Goal: Task Accomplishment & Management: Use online tool/utility

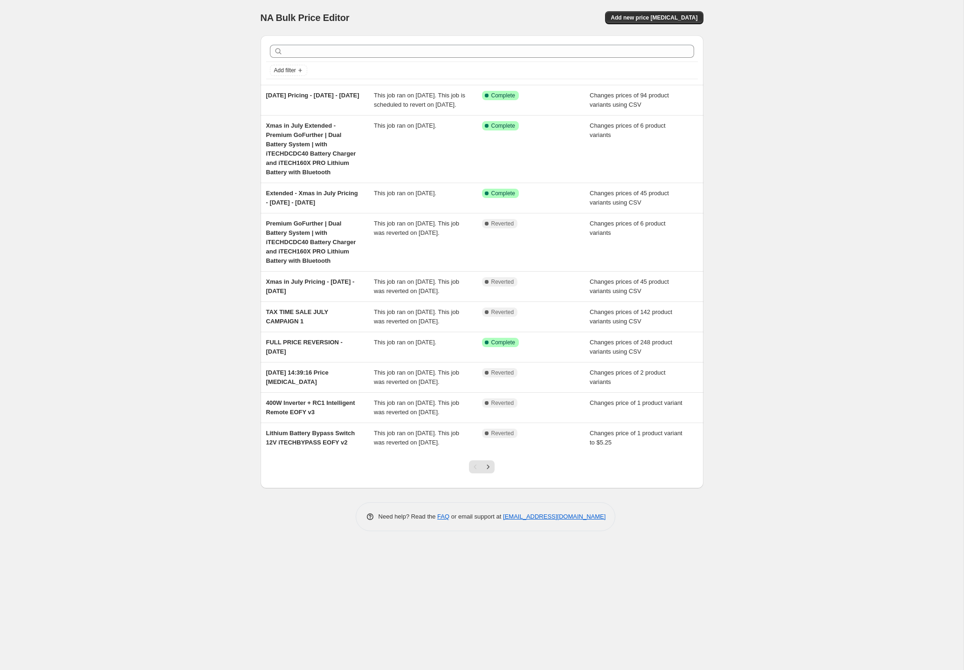
click at [174, 183] on div "NA Bulk Price Editor. This page is ready NA Bulk Price Editor Add new price [ME…" at bounding box center [482, 335] width 964 height 670
click at [83, 124] on div "NA Bulk Price Editor. This page is ready NA Bulk Price Editor Add new price [ME…" at bounding box center [482, 335] width 964 height 670
click at [658, 11] on button "Add new price [MEDICAL_DATA]" at bounding box center [654, 17] width 98 height 13
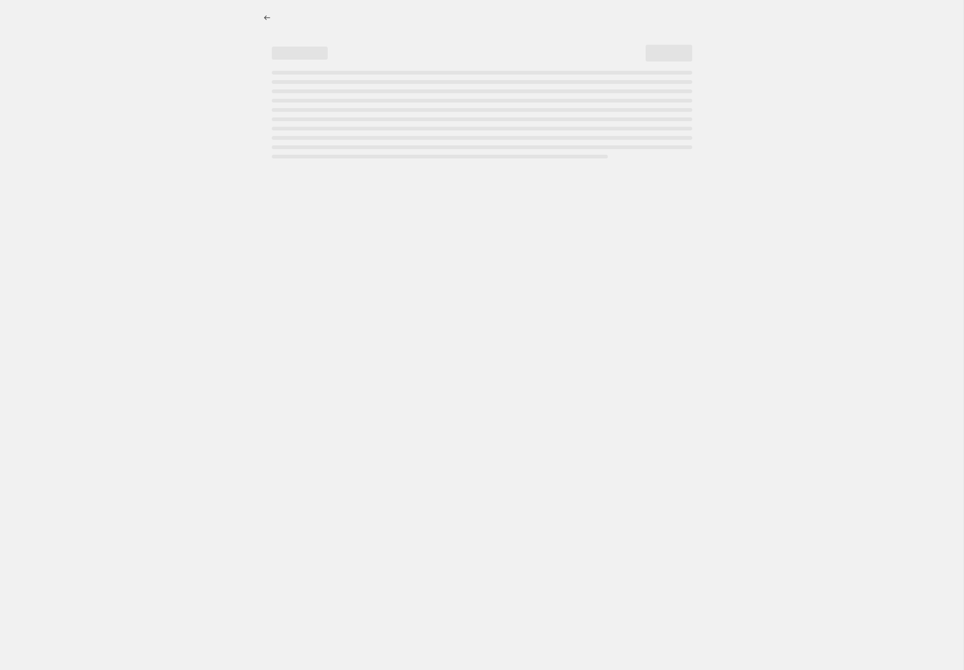
select select "percentage"
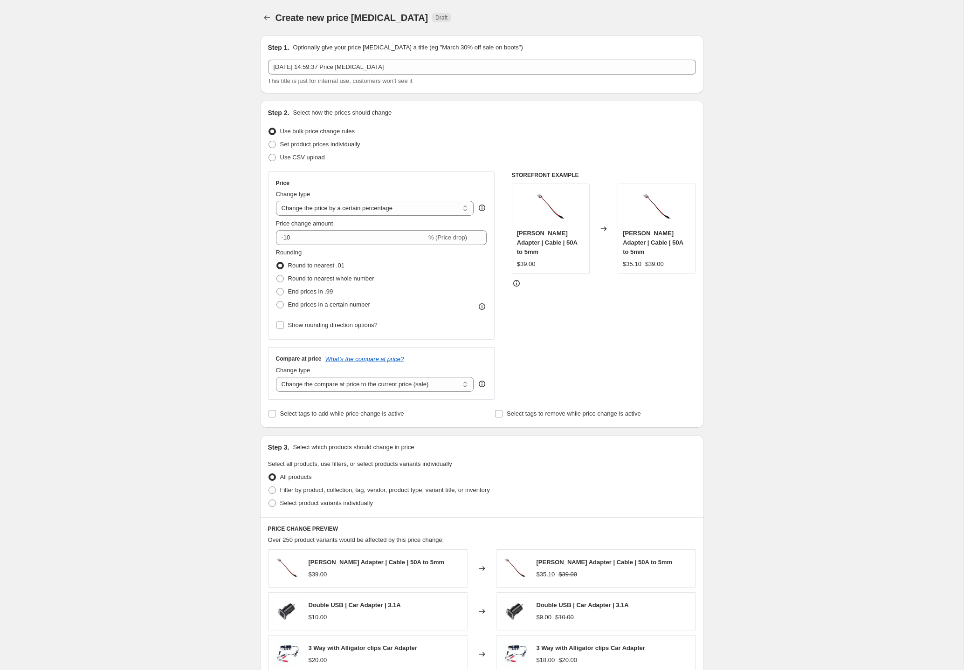
click at [199, 452] on div "Create new price [MEDICAL_DATA]. This page is ready Create new price [MEDICAL_D…" at bounding box center [482, 469] width 964 height 938
click at [137, 380] on div "Create new price [MEDICAL_DATA]. This page is ready Create new price [MEDICAL_D…" at bounding box center [482, 469] width 964 height 938
click at [145, 375] on div "Create new price [MEDICAL_DATA]. This page is ready Create new price [MEDICAL_D…" at bounding box center [482, 469] width 964 height 938
click at [195, 489] on div "Create new price [MEDICAL_DATA]. This page is ready Create new price [MEDICAL_D…" at bounding box center [482, 469] width 964 height 938
click at [316, 157] on span "Use CSV upload" at bounding box center [302, 157] width 45 height 7
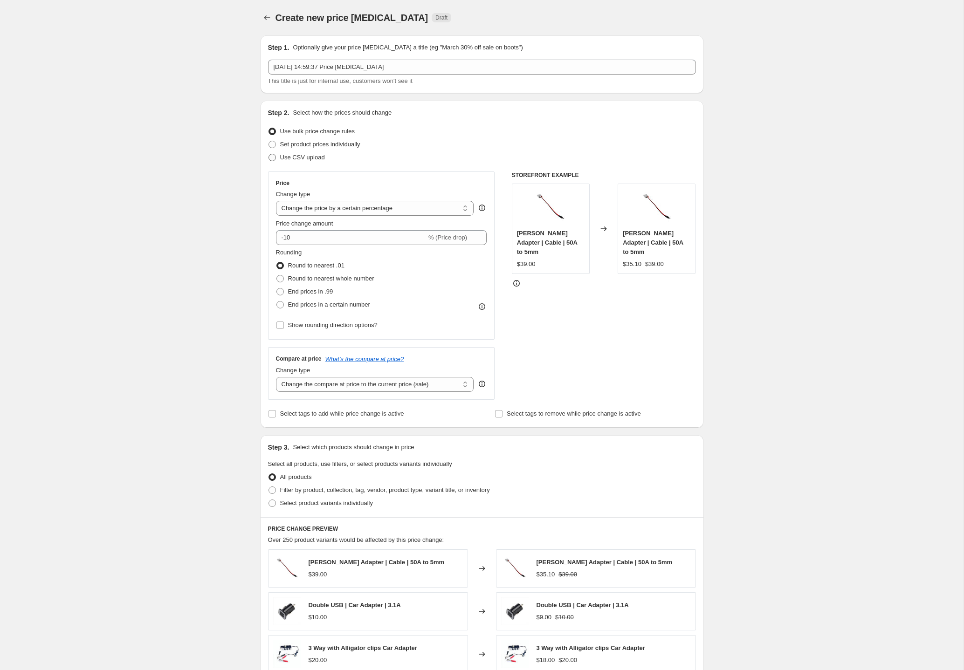
click at [269, 154] on input "Use CSV upload" at bounding box center [269, 154] width 0 height 0
radio input "true"
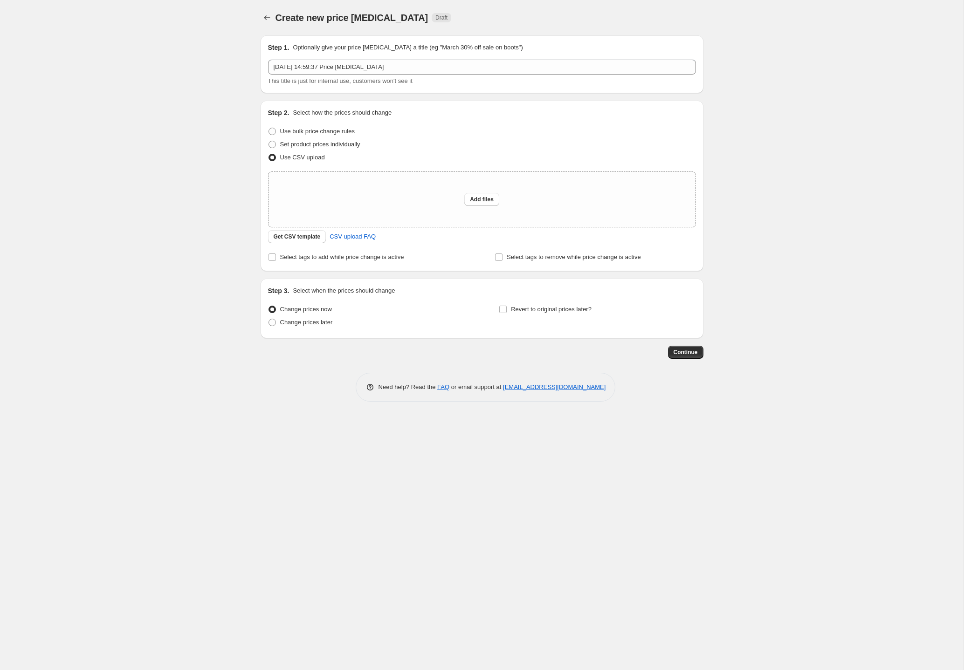
click at [170, 261] on div "Create new price [MEDICAL_DATA]. This page is ready Create new price [MEDICAL_D…" at bounding box center [482, 335] width 964 height 670
click at [304, 242] on button "Get CSV template" at bounding box center [297, 236] width 58 height 13
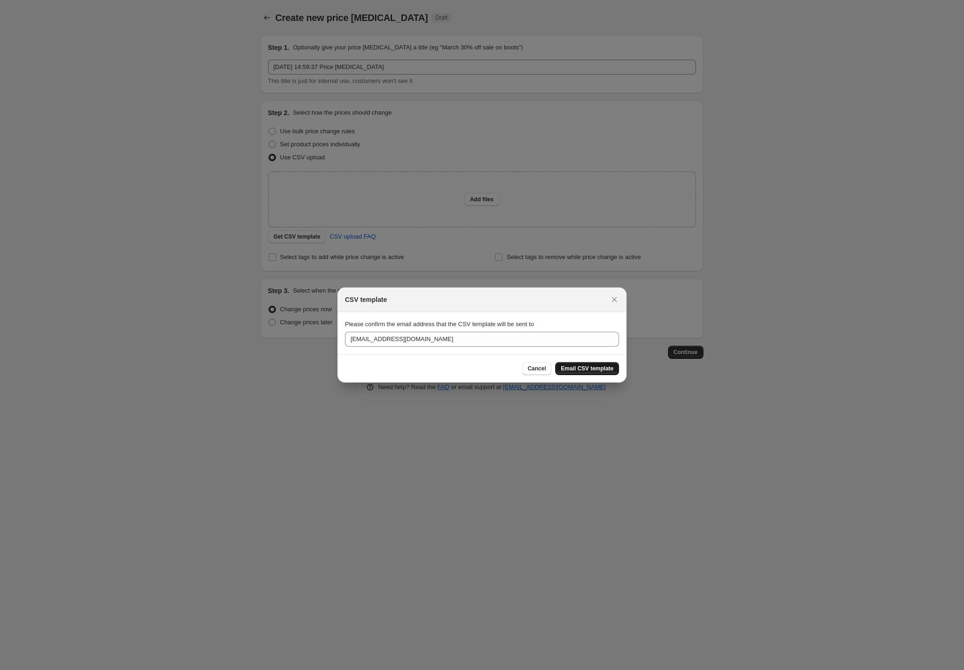
click at [592, 375] on button "Email CSV template" at bounding box center [587, 368] width 64 height 13
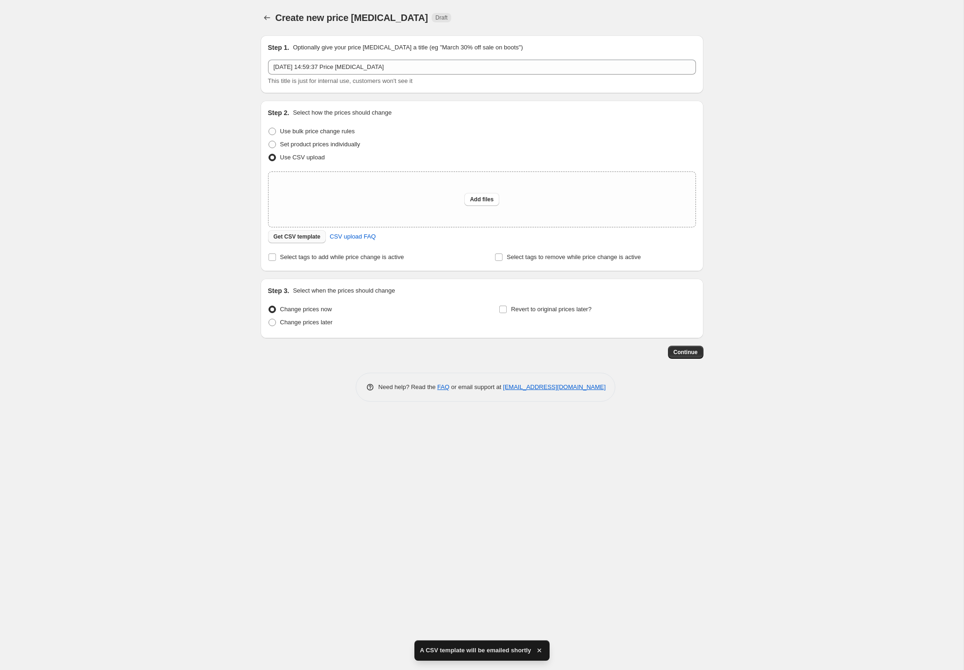
click at [316, 238] on span "Get CSV template" at bounding box center [297, 236] width 47 height 7
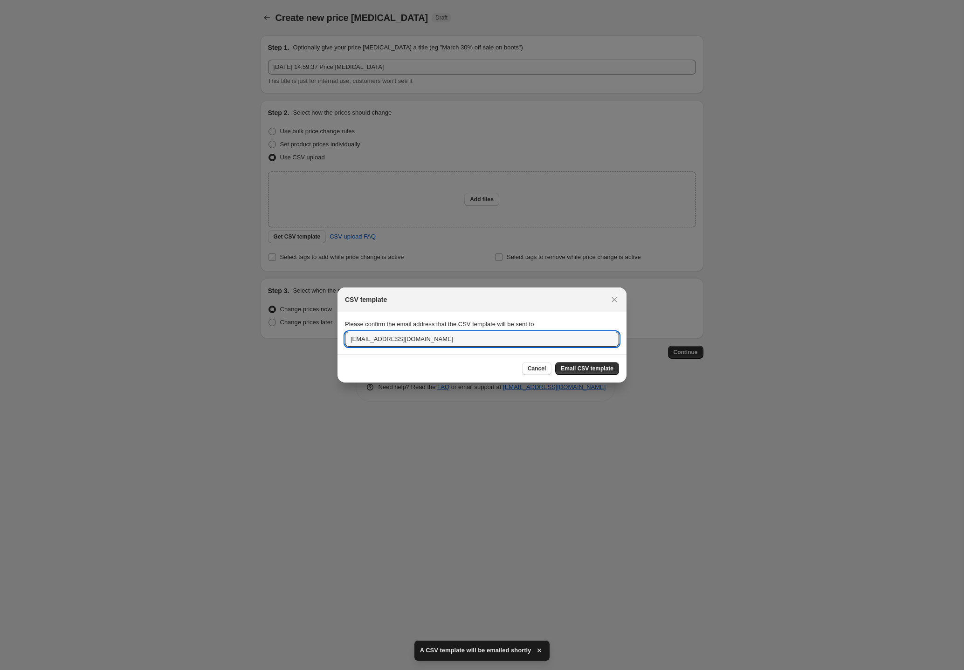
drag, startPoint x: 380, startPoint y: 342, endPoint x: 282, endPoint y: 329, distance: 98.3
click at [286, 670] on div "CSV template Please confirm the email address that the CSV template will be sen…" at bounding box center [482, 670] width 964 height 0
type input "[PERSON_NAME][EMAIL_ADDRESS][DOMAIN_NAME]"
click at [582, 370] on span "Email CSV template" at bounding box center [587, 368] width 53 height 7
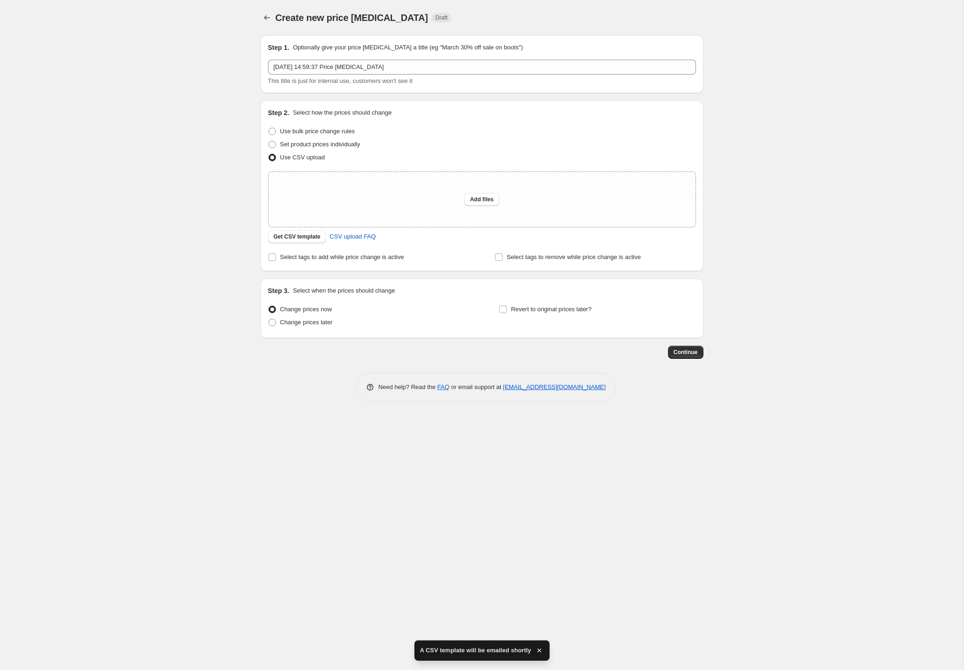
click at [545, 565] on div "Create new price [MEDICAL_DATA]. This page is ready Create new price [MEDICAL_D…" at bounding box center [482, 335] width 964 height 670
drag, startPoint x: 834, startPoint y: 93, endPoint x: 853, endPoint y: 28, distance: 68.0
click at [839, 69] on div "Create new price [MEDICAL_DATA]. This page is ready Create new price [MEDICAL_D…" at bounding box center [482, 335] width 964 height 670
